Goal: Communication & Community: Share content

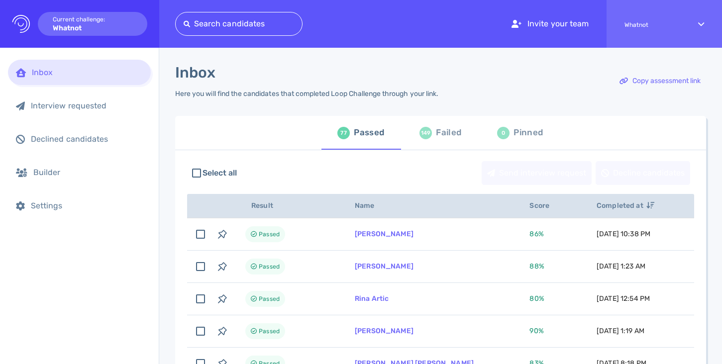
click at [235, 22] on div at bounding box center [239, 24] width 111 height 14
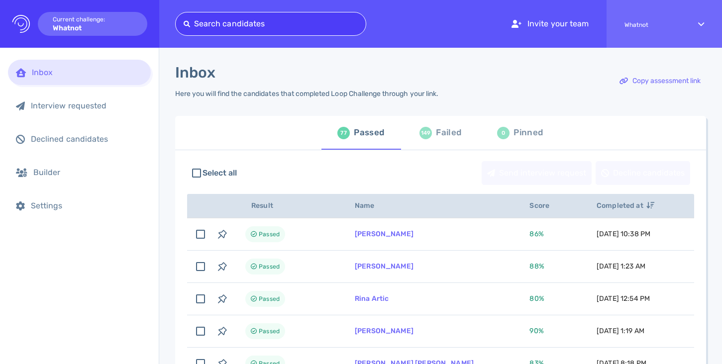
paste input "[EMAIL_ADDRESS][DOMAIN_NAME]"
type input "[EMAIL_ADDRESS][DOMAIN_NAME]"
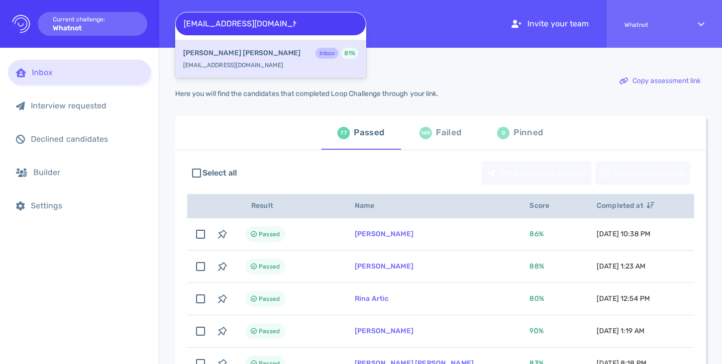
click at [241, 55] on div "[PERSON_NAME] Inbox 81 %" at bounding box center [270, 54] width 175 height 13
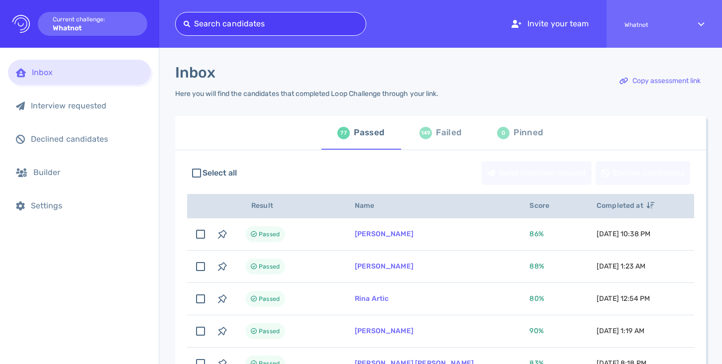
click at [276, 27] on div at bounding box center [271, 24] width 174 height 14
paste input "[EMAIL_ADDRESS][DOMAIN_NAME]"
type input "[EMAIL_ADDRESS][DOMAIN_NAME]"
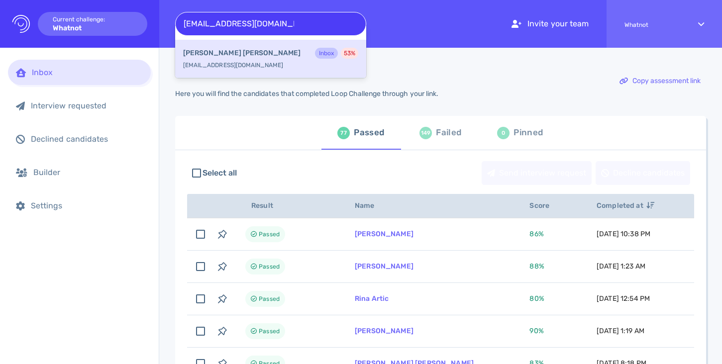
click at [254, 52] on div "[PERSON_NAME] Inbox 53 %" at bounding box center [270, 54] width 175 height 13
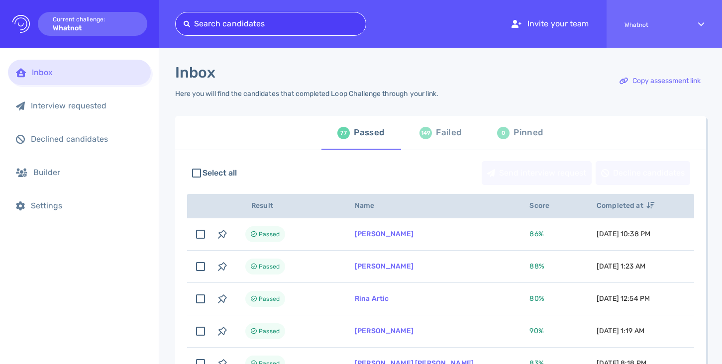
click at [294, 28] on div at bounding box center [271, 24] width 174 height 14
paste input "yasemindba@hotmail.com"
type input "yasemindba@hotmail.com"
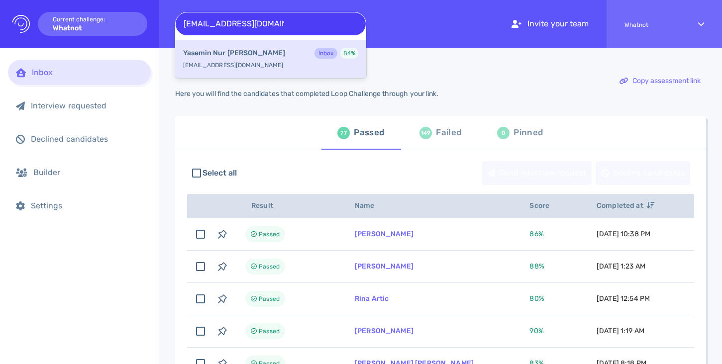
click at [280, 49] on div "Yasemin Nur Demirbuga Inbox 84 %" at bounding box center [270, 54] width 175 height 13
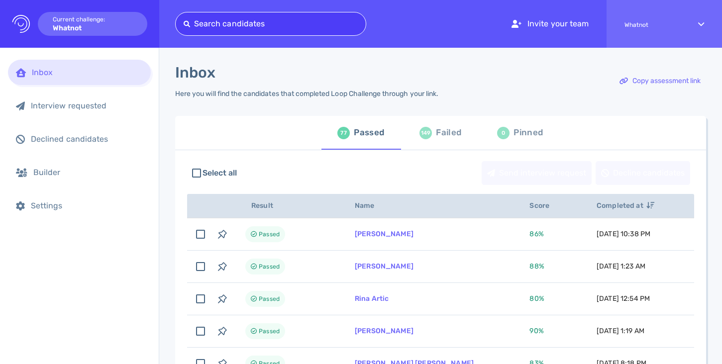
click at [251, 25] on div at bounding box center [271, 24] width 174 height 14
paste input "mclaughlin.damien@gmail.com"
type input "mclaughlin.damien@gmail.com"
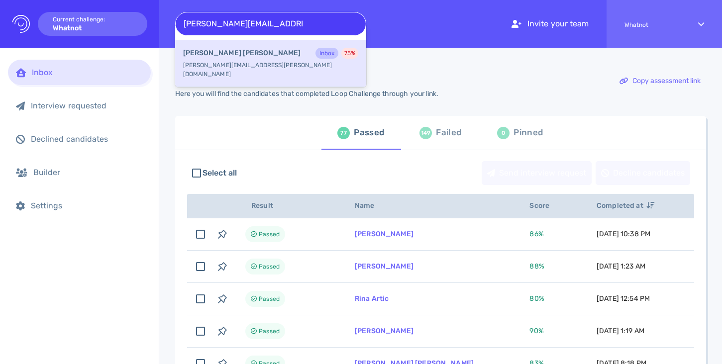
click at [249, 47] on div "Damien McLaughlin Inbox 75 % mclaughlin.damien@gmail.com" at bounding box center [270, 63] width 191 height 47
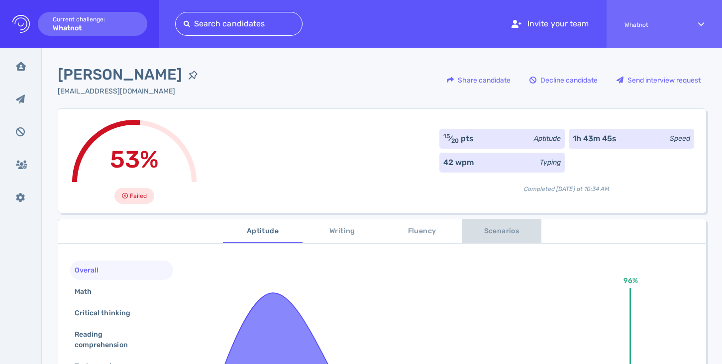
click at [482, 231] on span "Scenarios" at bounding box center [502, 232] width 68 height 12
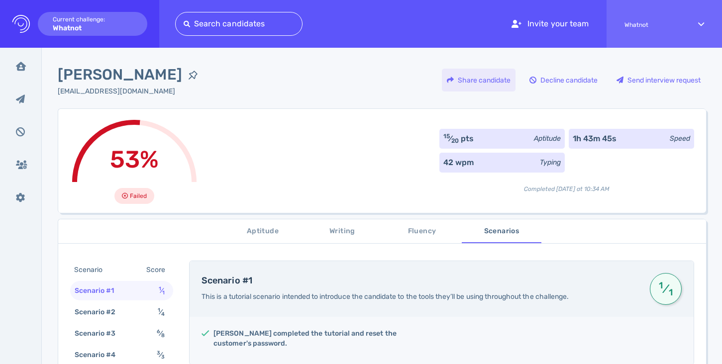
click at [490, 83] on div "Share candidate" at bounding box center [479, 80] width 74 height 23
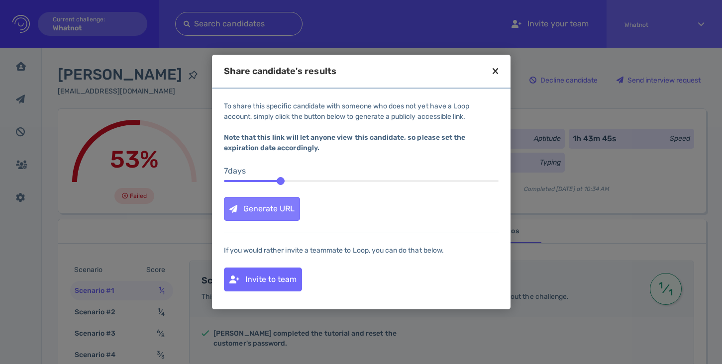
click at [276, 201] on div "Generate URL" at bounding box center [262, 209] width 75 height 23
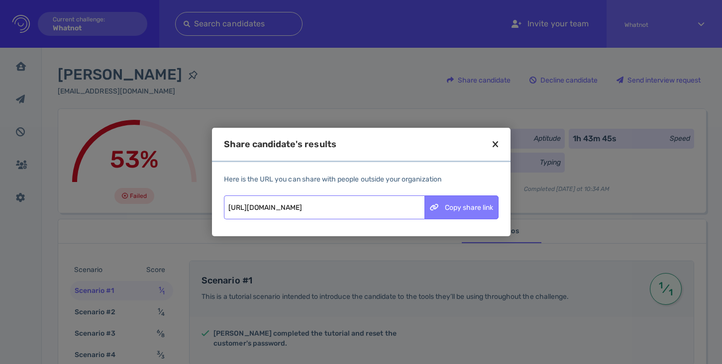
click at [481, 209] on div "Copy share link" at bounding box center [461, 207] width 73 height 23
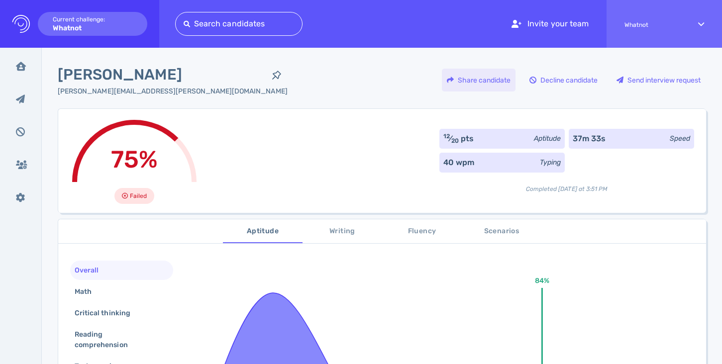
click at [477, 77] on div "Share candidate" at bounding box center [479, 80] width 74 height 23
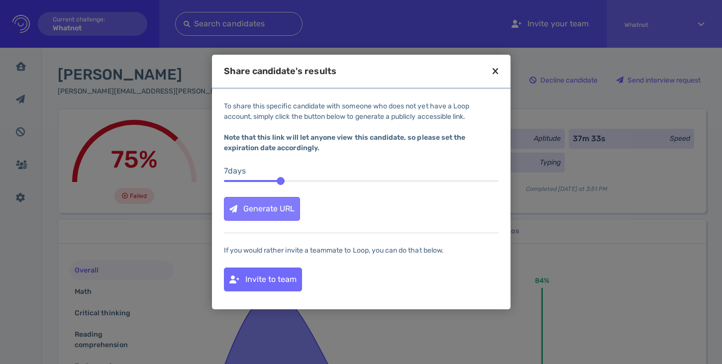
click at [263, 204] on div "Generate URL" at bounding box center [262, 209] width 75 height 23
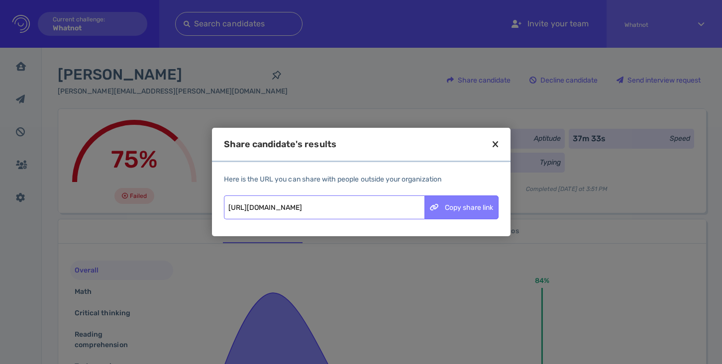
click at [435, 212] on div "Copy share link" at bounding box center [461, 207] width 73 height 23
